Goal: Task Accomplishment & Management: Use online tool/utility

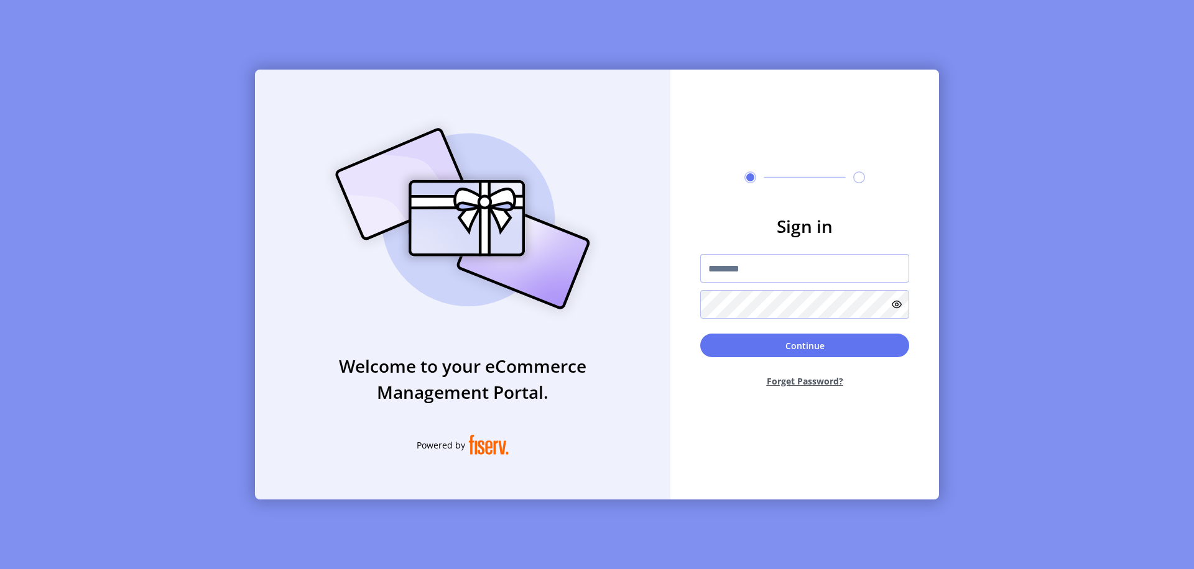
click at [804, 269] on input "text" at bounding box center [804, 268] width 209 height 29
type input "**********"
click at [804, 346] on button "Continue" at bounding box center [804, 346] width 209 height 24
